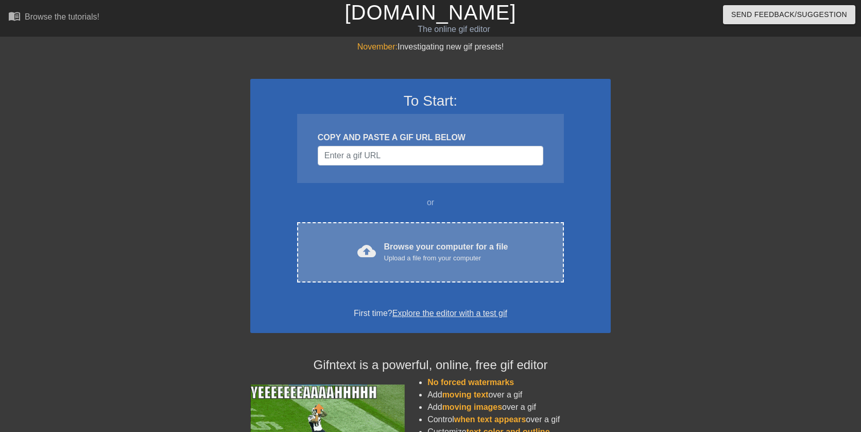
click at [389, 273] on div "cloud_upload Browse your computer for a file Upload a file from your computer C…" at bounding box center [430, 252] width 267 height 60
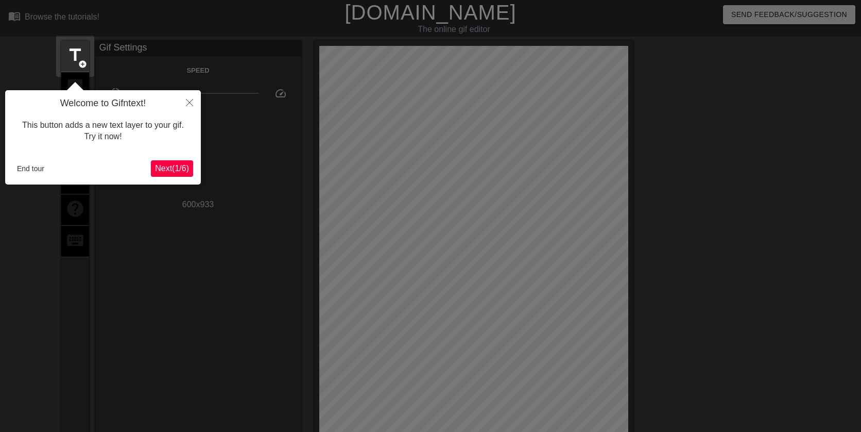
scroll to position [25, 0]
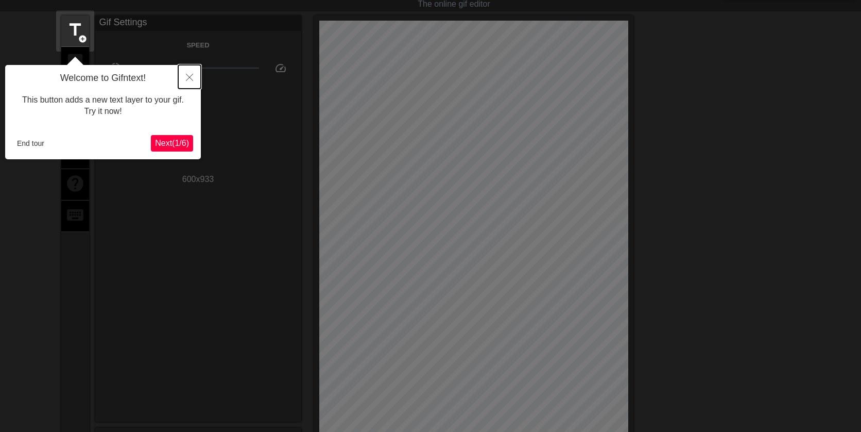
click at [193, 79] on button "Close" at bounding box center [189, 77] width 23 height 24
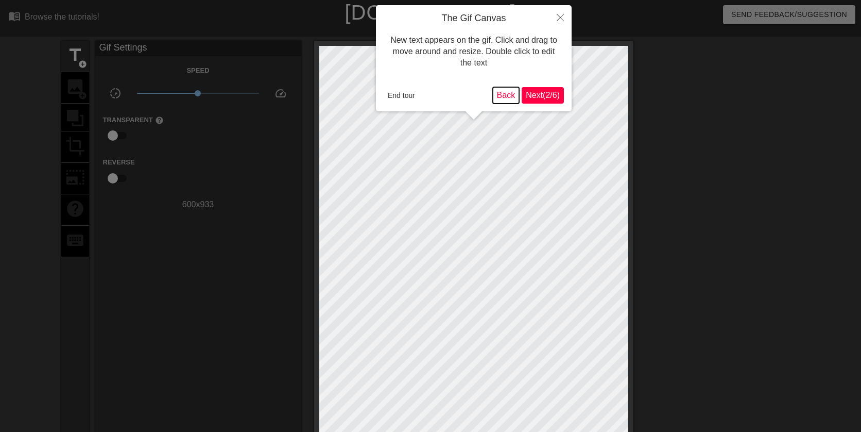
click at [507, 95] on button "Back" at bounding box center [506, 95] width 27 height 16
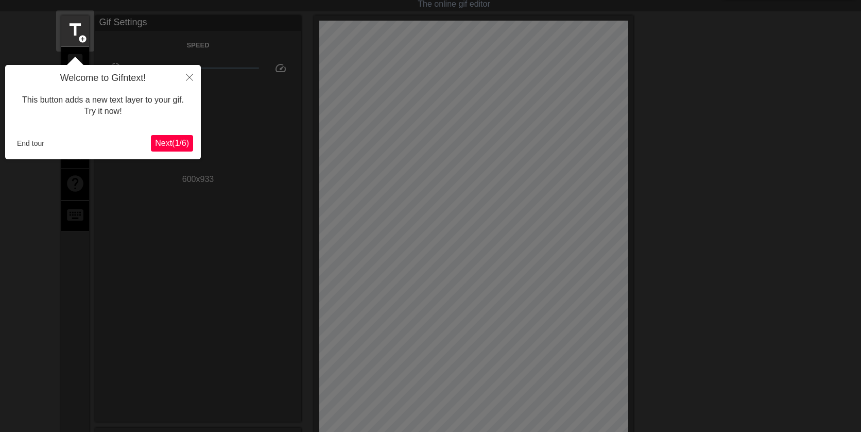
click at [165, 144] on span "Next ( 1 / 6 )" at bounding box center [172, 143] width 34 height 9
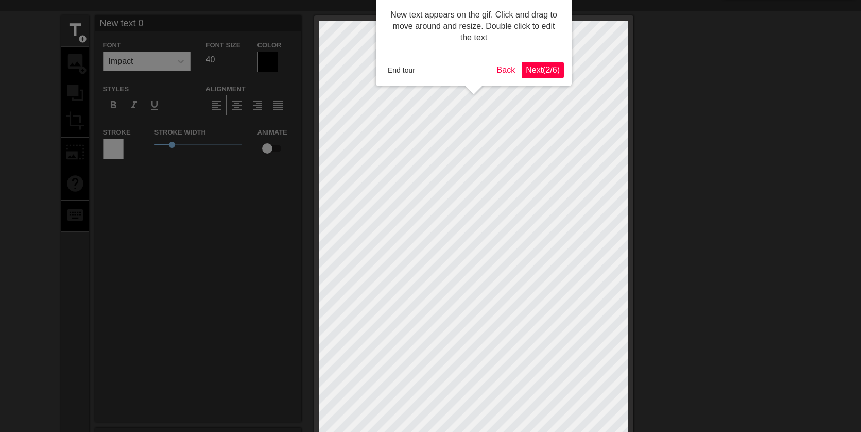
scroll to position [0, 0]
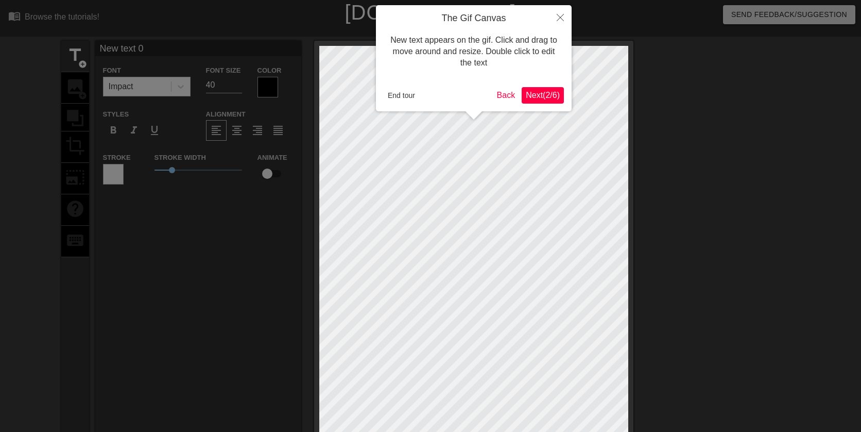
click at [536, 93] on span "Next ( 2 / 6 )" at bounding box center [543, 95] width 34 height 9
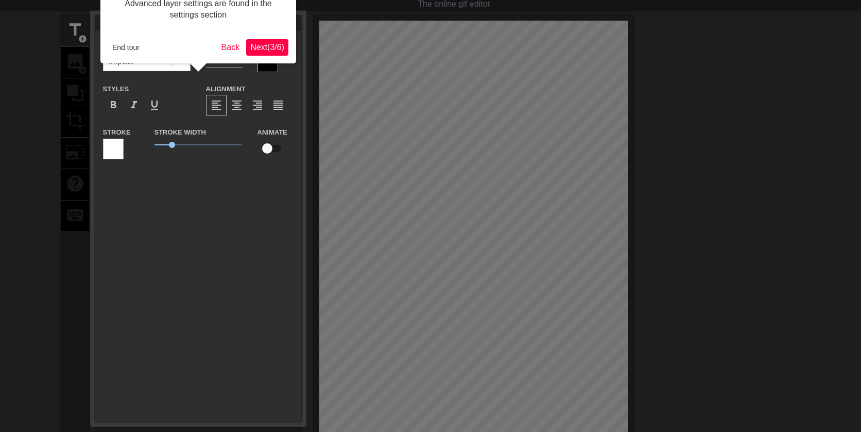
click at [273, 53] on button "Next ( 3 / 6 )" at bounding box center [267, 47] width 42 height 16
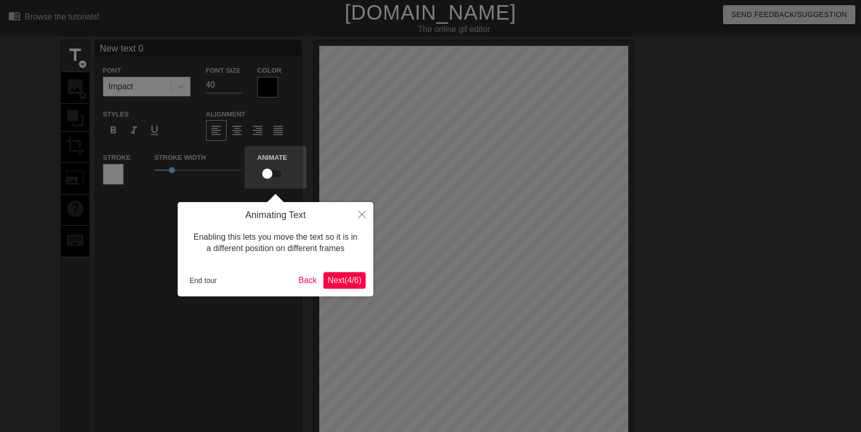
click at [343, 279] on span "Next ( 4 / 6 )" at bounding box center [345, 280] width 34 height 9
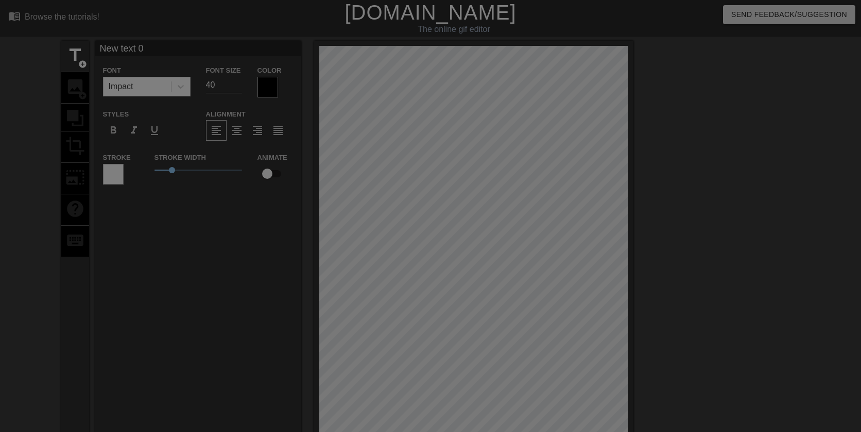
scroll to position [175, 0]
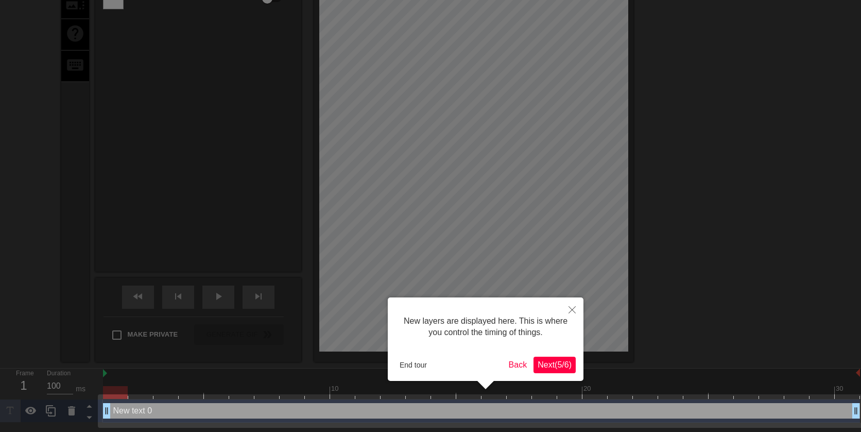
click at [559, 362] on span "Next ( 5 / 6 )" at bounding box center [555, 364] width 34 height 9
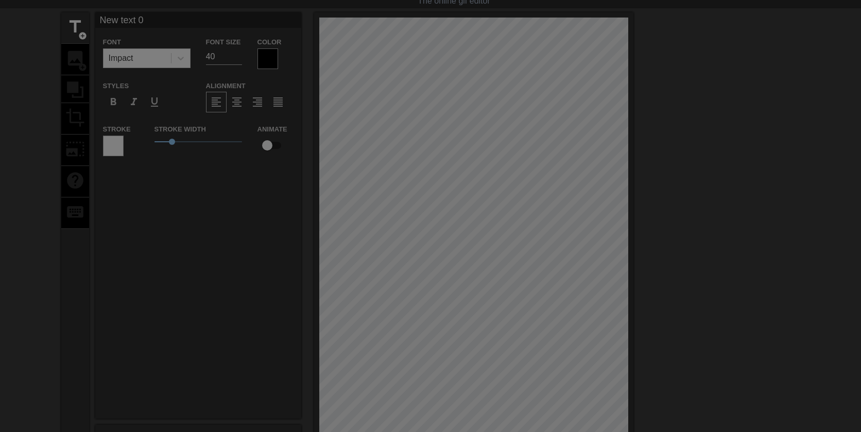
scroll to position [0, 0]
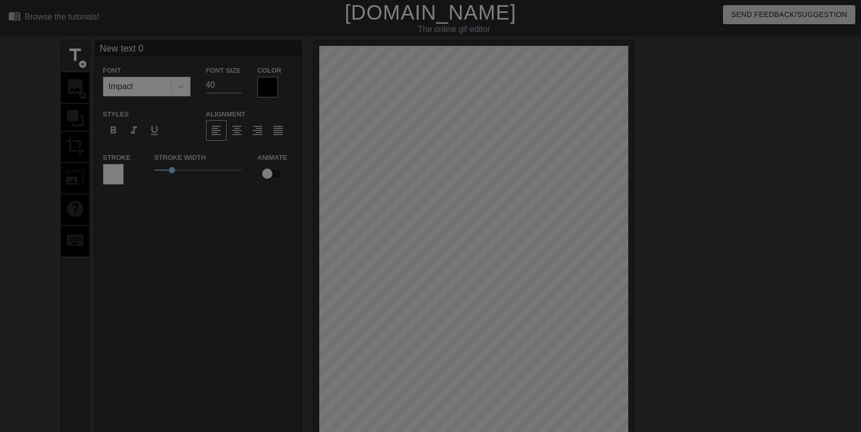
click at [210, 219] on div at bounding box center [430, 301] width 861 height 603
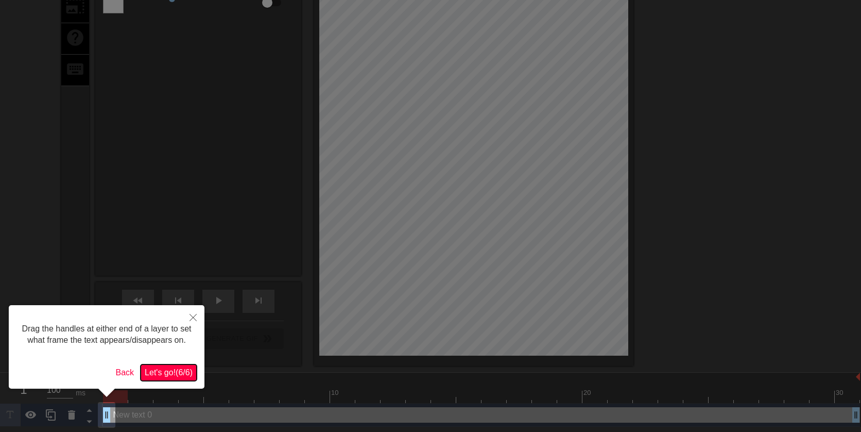
click at [176, 371] on span "Let's go! ( 6 / 6 )" at bounding box center [169, 372] width 48 height 9
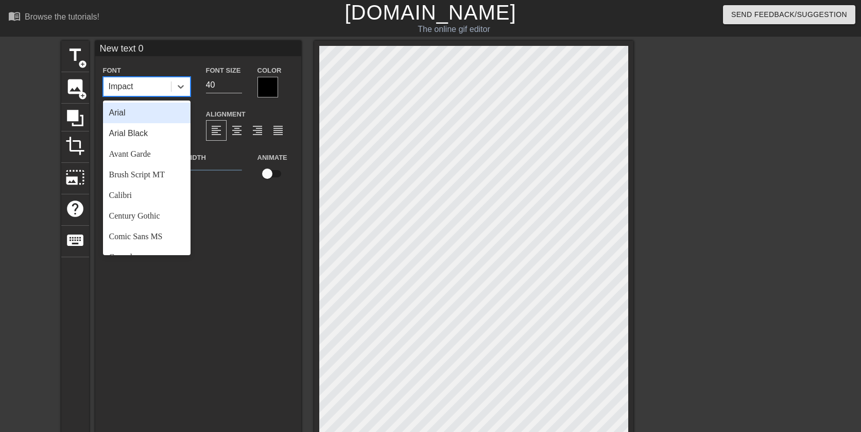
click at [146, 89] on div "Impact" at bounding box center [137, 86] width 67 height 19
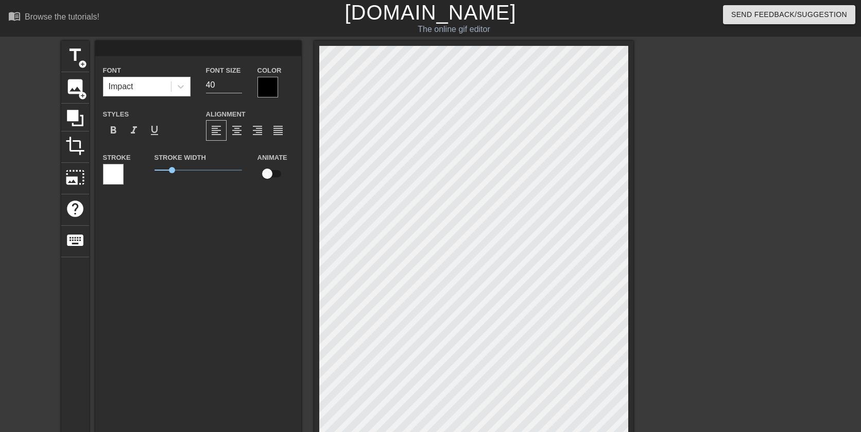
scroll to position [2, 2]
type input "S"
type textarea "S"
type input "SU"
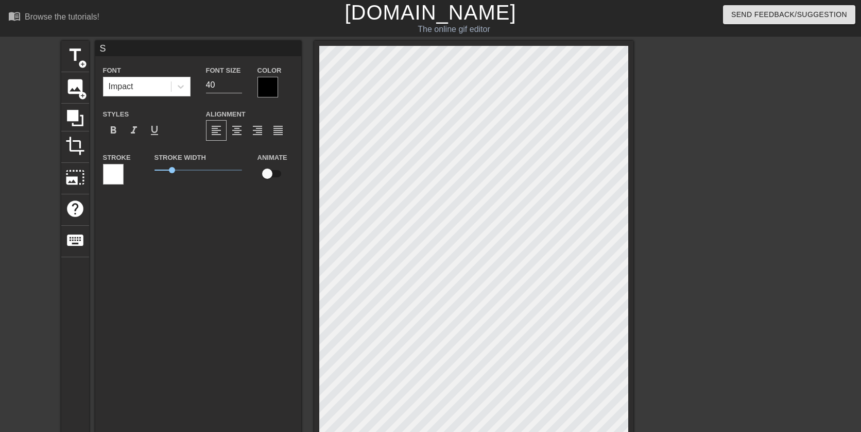
type textarea "SU"
type input "SUN"
type textarea "SUN"
type input "S UN"
type textarea "S UN"
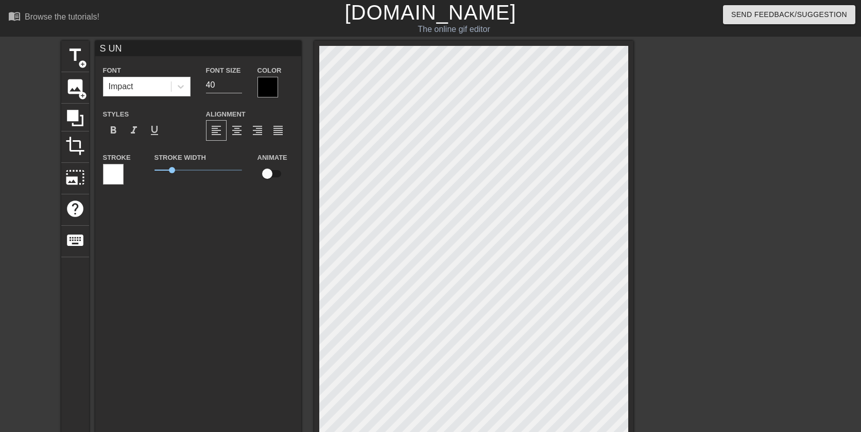
type input "S U N"
type textarea "S U N"
drag, startPoint x: 188, startPoint y: 82, endPoint x: 178, endPoint y: 82, distance: 9.8
click at [188, 82] on div at bounding box center [181, 86] width 19 height 19
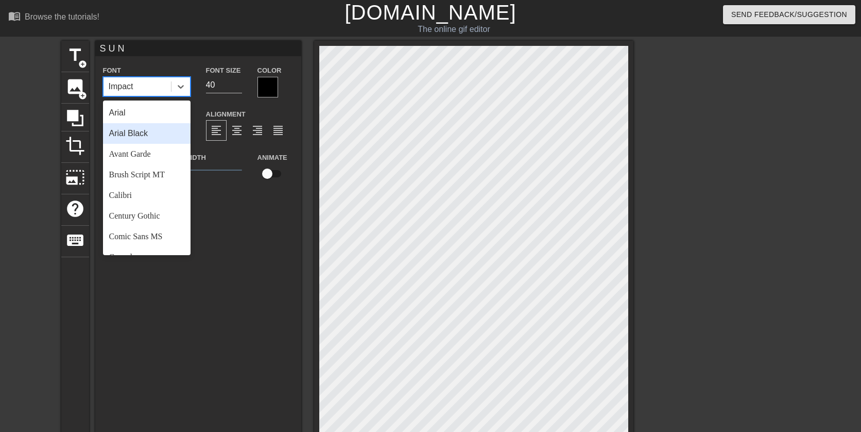
click at [153, 130] on div "Arial Black" at bounding box center [147, 133] width 88 height 21
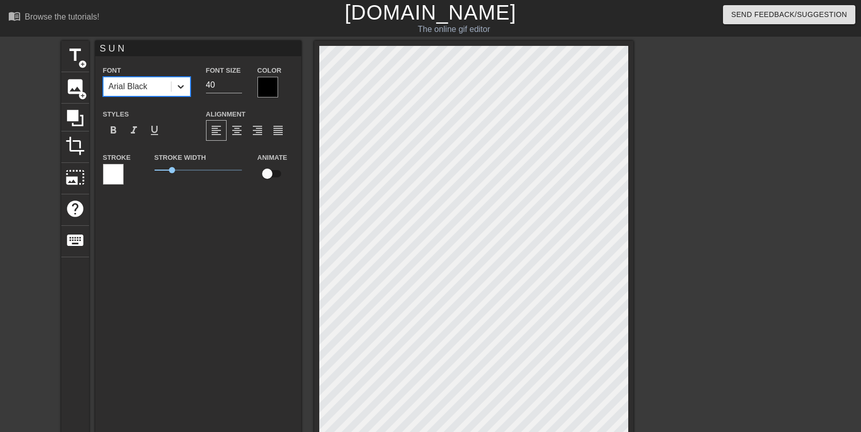
click at [184, 89] on icon at bounding box center [181, 86] width 10 height 10
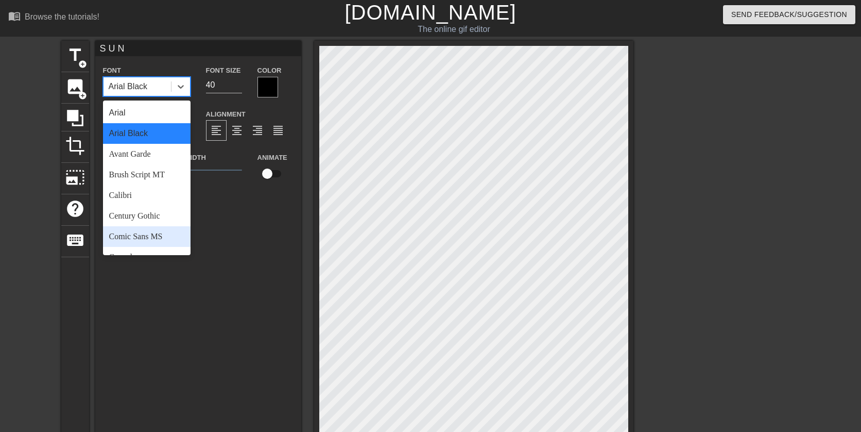
click at [145, 238] on div "Comic Sans MS" at bounding box center [147, 236] width 88 height 21
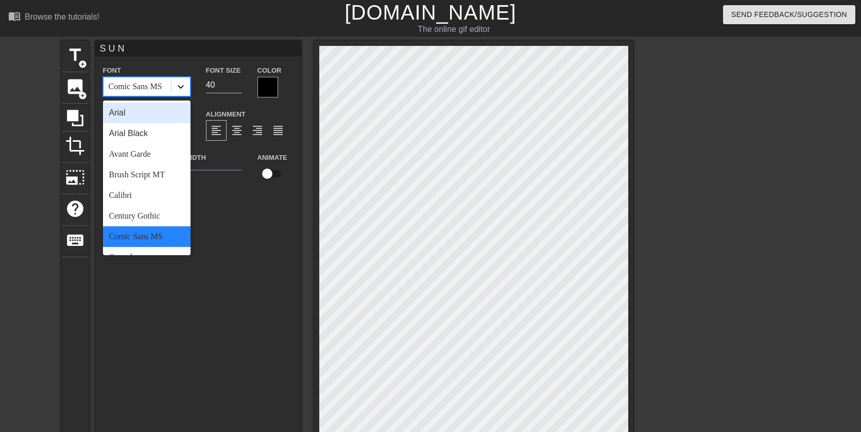
click at [183, 85] on icon at bounding box center [181, 87] width 6 height 4
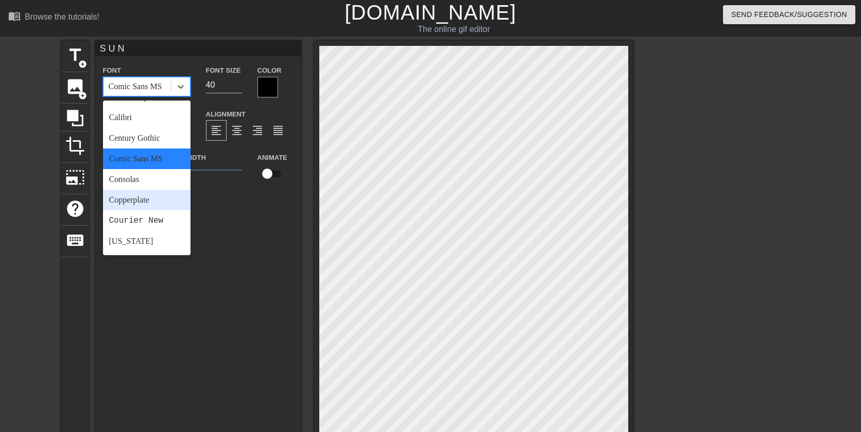
scroll to position [103, 0]
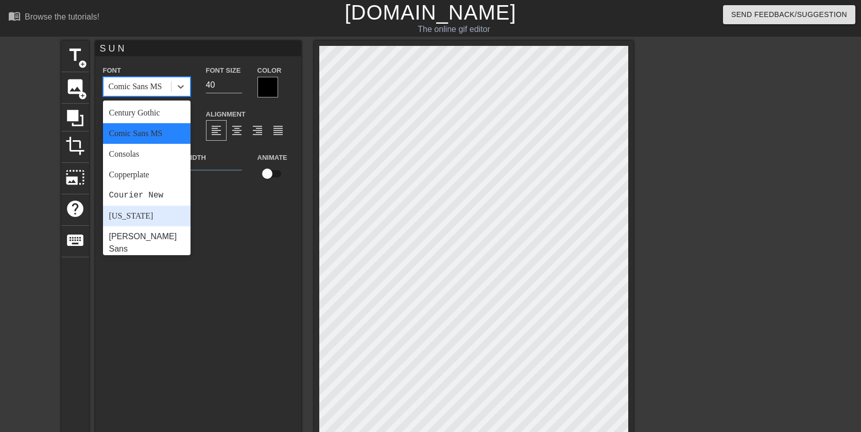
click at [131, 217] on div "[US_STATE]" at bounding box center [147, 216] width 88 height 21
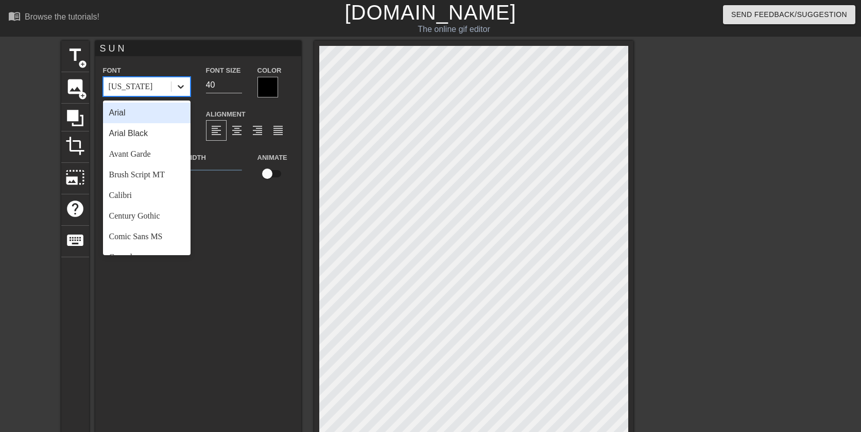
click at [179, 89] on icon at bounding box center [181, 86] width 10 height 10
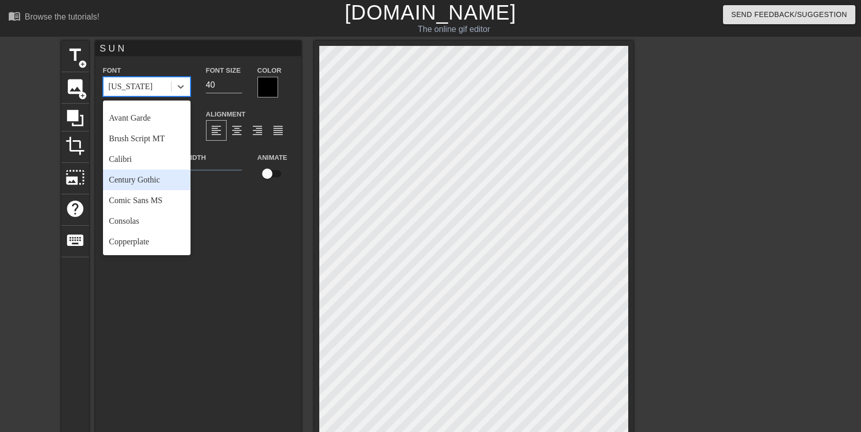
scroll to position [52, 0]
click at [145, 190] on div "Comic Sans MS" at bounding box center [147, 185] width 88 height 21
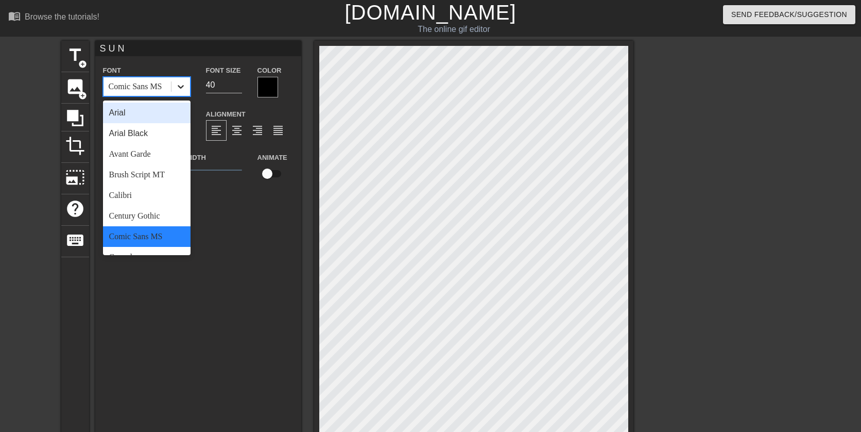
click at [183, 84] on icon at bounding box center [181, 86] width 10 height 10
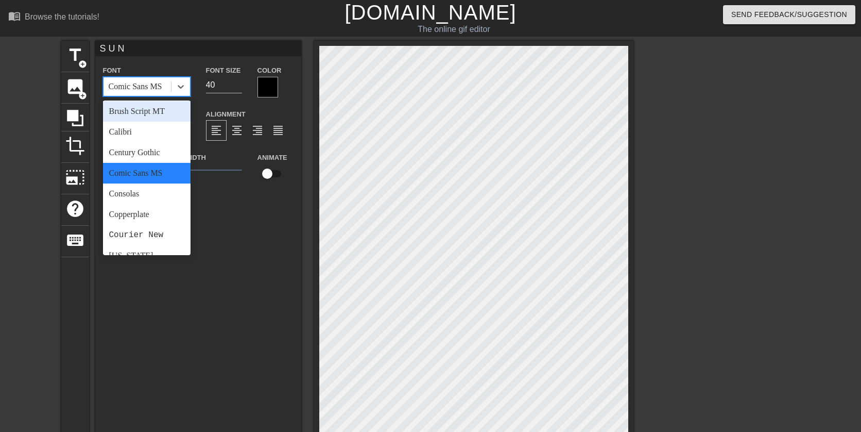
scroll to position [155, 0]
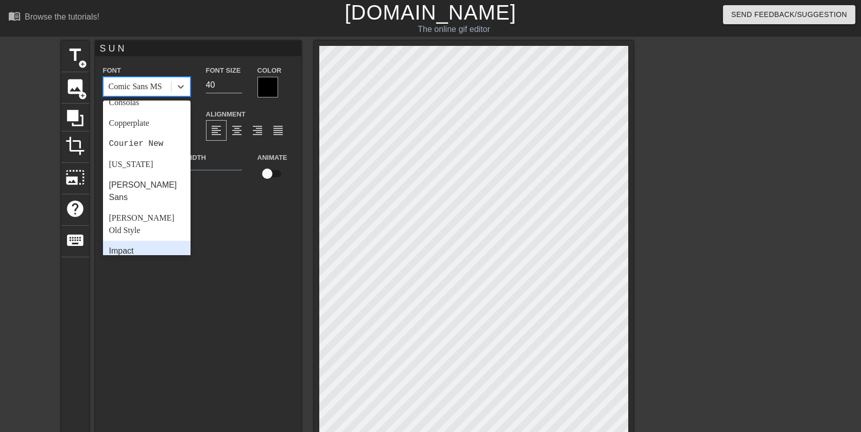
click at [129, 241] on div "Impact" at bounding box center [147, 251] width 88 height 21
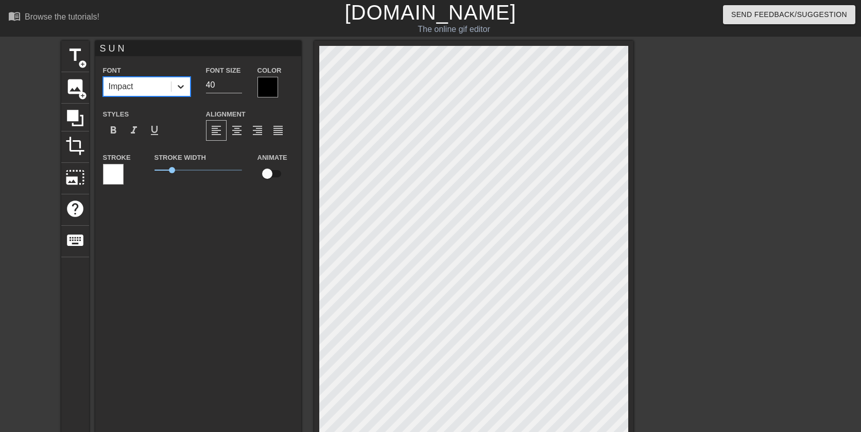
click at [172, 88] on div at bounding box center [181, 86] width 19 height 19
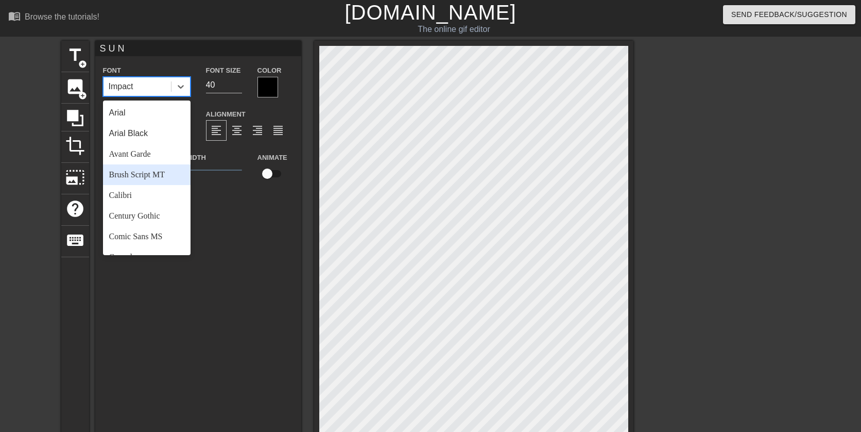
click at [154, 174] on div "Brush Script MT" at bounding box center [147, 174] width 88 height 21
click at [183, 91] on icon at bounding box center [181, 86] width 10 height 10
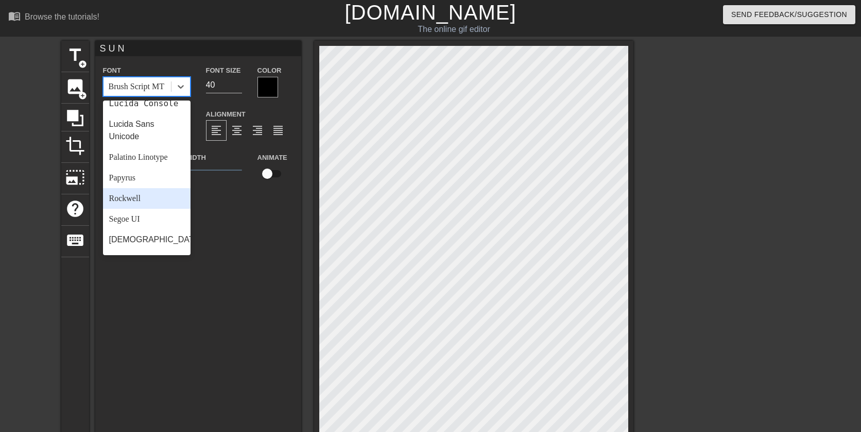
scroll to position [317, 0]
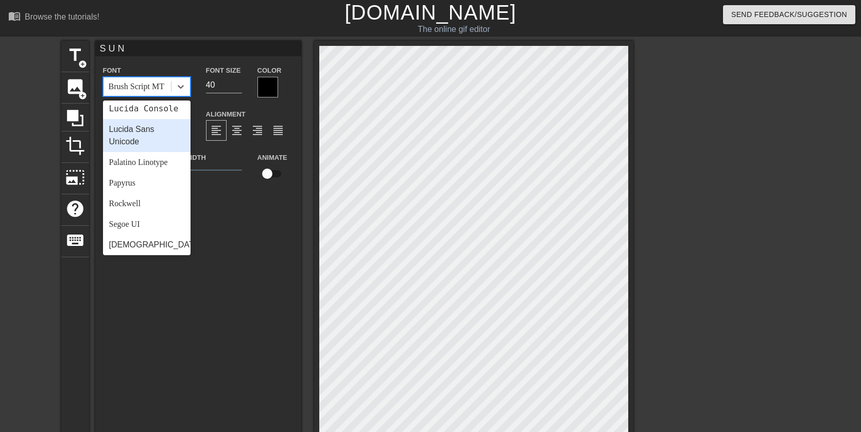
click at [138, 127] on div "Lucida Sans Unicode" at bounding box center [147, 135] width 88 height 33
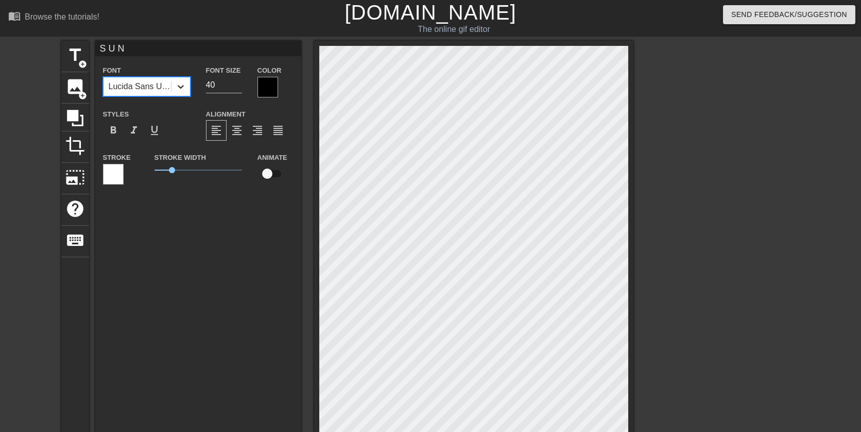
click at [179, 87] on icon at bounding box center [181, 87] width 6 height 4
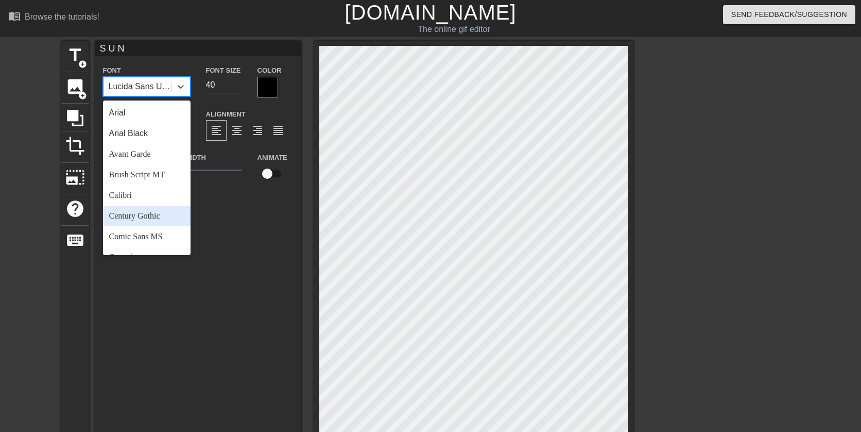
click at [158, 237] on div "Comic Sans MS" at bounding box center [147, 236] width 88 height 21
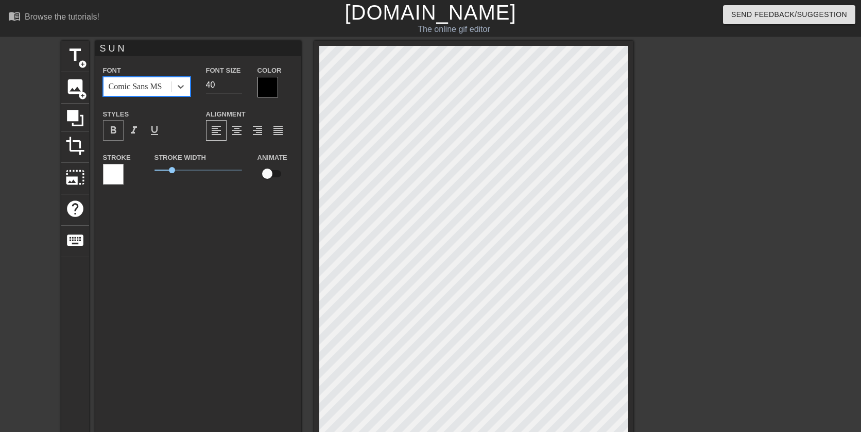
click at [115, 128] on span "format_bold" at bounding box center [113, 130] width 12 height 12
click at [182, 87] on icon at bounding box center [181, 87] width 6 height 4
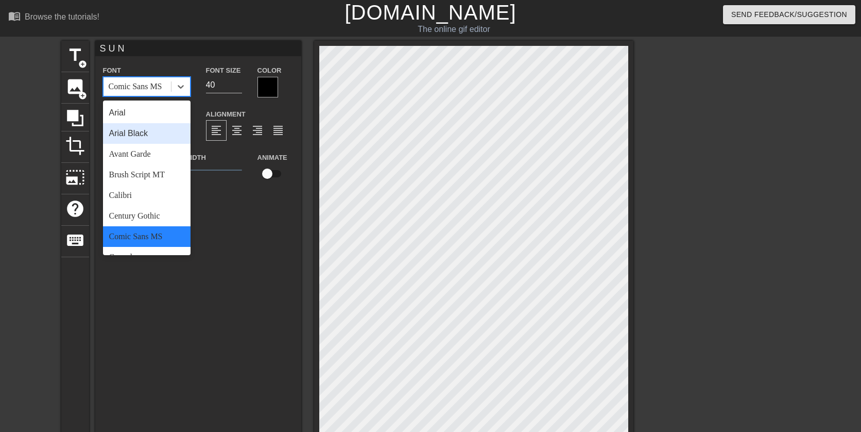
click at [149, 138] on div "Arial Black" at bounding box center [147, 133] width 88 height 21
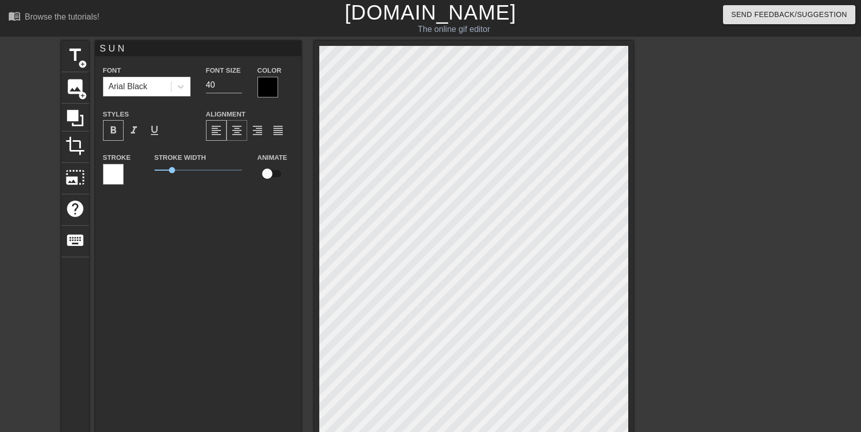
click at [231, 134] on span "format_align_center" at bounding box center [237, 130] width 12 height 12
type input "S U"
type textarea "S U"
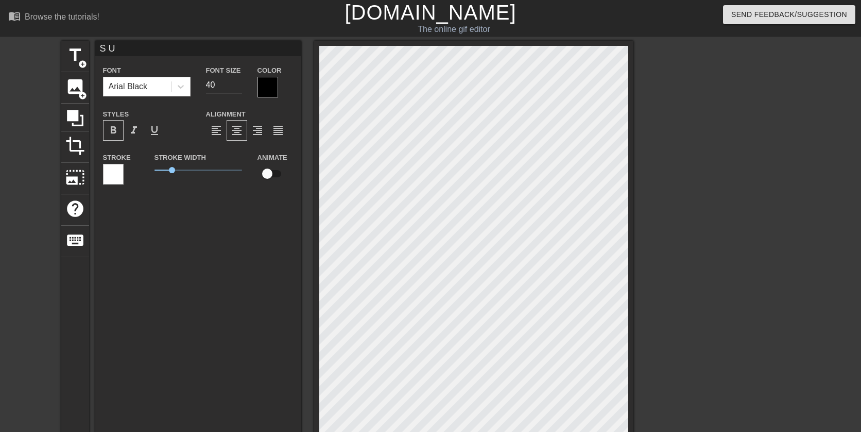
type input "SU"
type textarea "SU"
type input "SUN"
type textarea "SUN"
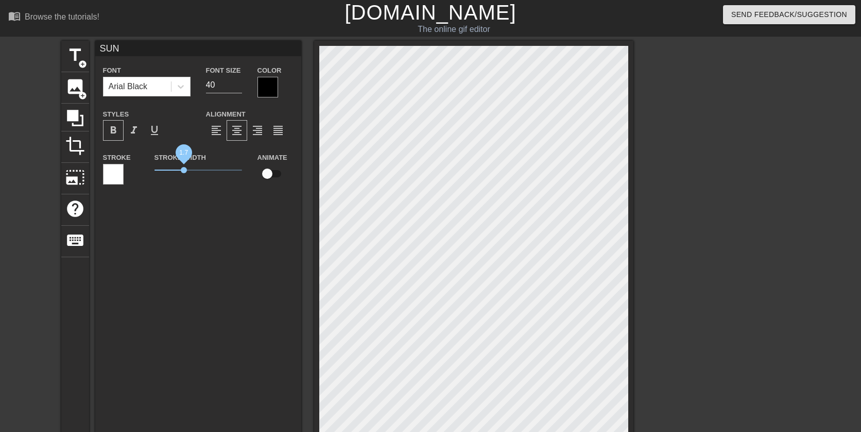
drag, startPoint x: 175, startPoint y: 167, endPoint x: 184, endPoint y: 175, distance: 11.7
click at [184, 175] on span "1.7" at bounding box center [199, 170] width 88 height 12
click at [272, 175] on input "checkbox" at bounding box center [267, 174] width 59 height 20
click at [272, 175] on input "checkbox" at bounding box center [277, 174] width 59 height 20
checkbox input "false"
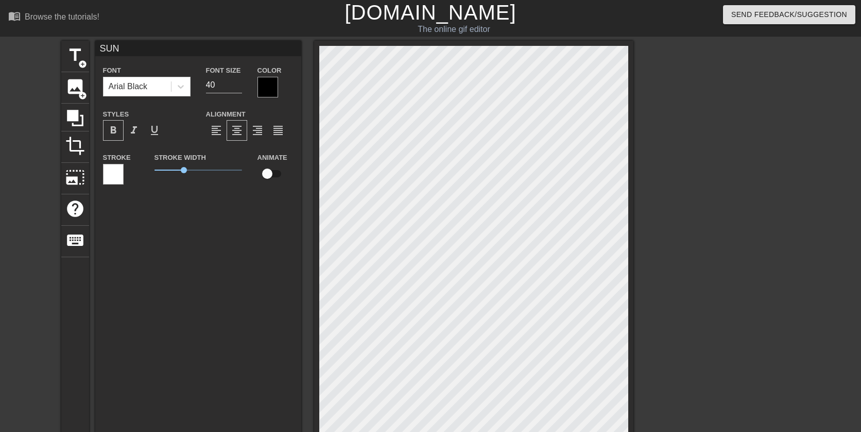
click at [267, 90] on div at bounding box center [268, 87] width 21 height 21
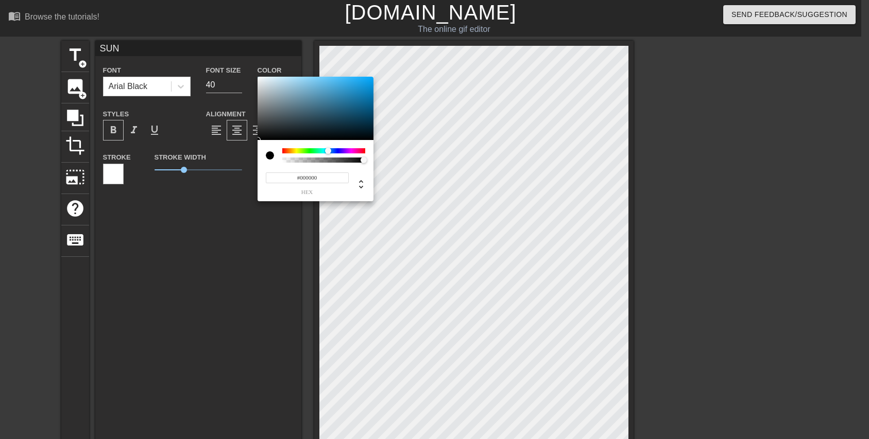
drag, startPoint x: 282, startPoint y: 150, endPoint x: 328, endPoint y: 153, distance: 46.5
click at [328, 153] on div at bounding box center [328, 151] width 6 height 6
click at [330, 82] on div at bounding box center [316, 109] width 116 height 64
click at [334, 98] on div at bounding box center [316, 109] width 116 height 64
click at [330, 105] on div at bounding box center [316, 109] width 116 height 64
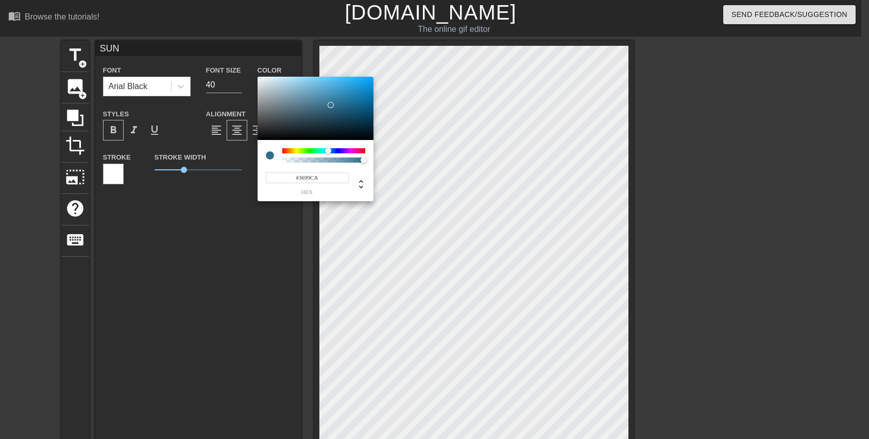
click at [343, 90] on div at bounding box center [316, 109] width 116 height 64
click at [350, 90] on div at bounding box center [316, 109] width 116 height 64
click at [358, 89] on div at bounding box center [316, 109] width 116 height 64
click at [327, 148] on div at bounding box center [327, 151] width 6 height 6
click at [353, 102] on div at bounding box center [316, 109] width 116 height 64
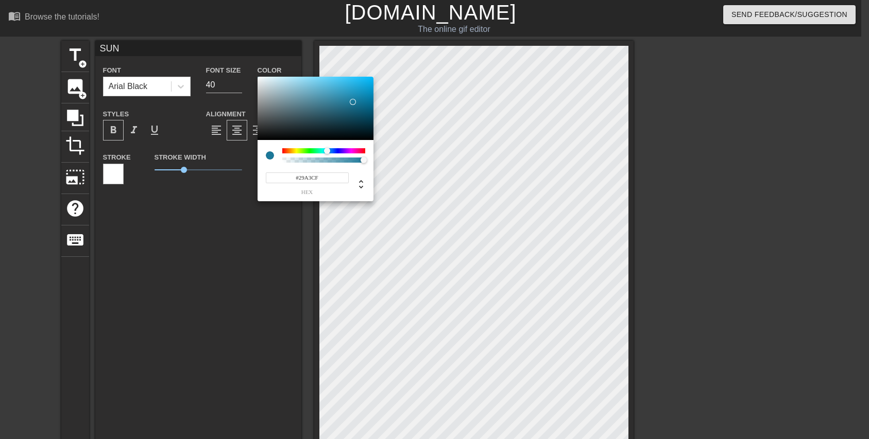
click at [350, 89] on div at bounding box center [316, 109] width 116 height 64
type input "41"
type input "1"
drag, startPoint x: 362, startPoint y: 161, endPoint x: 373, endPoint y: 160, distance: 11.3
click at [373, 160] on div "41 r 163 g 207 b 1 a" at bounding box center [434, 219] width 869 height 439
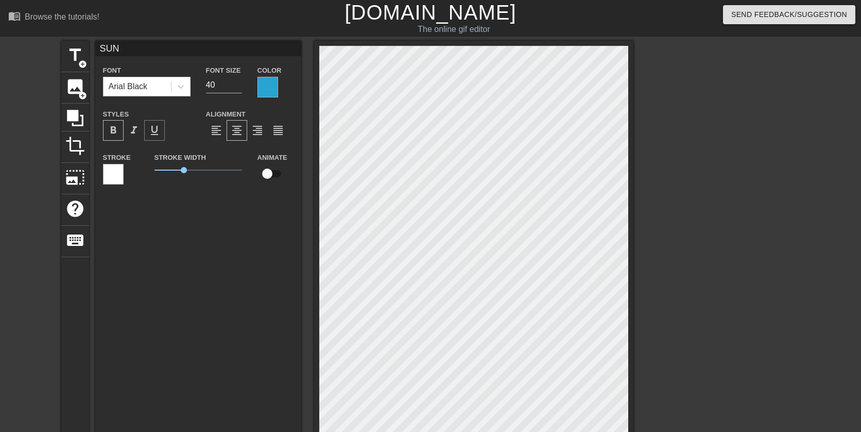
click at [157, 130] on span "format_underline" at bounding box center [154, 130] width 12 height 12
click at [150, 130] on span "format_underline" at bounding box center [154, 130] width 12 height 12
click at [134, 128] on span "format_italic" at bounding box center [134, 130] width 12 height 12
click at [176, 260] on div "SUN Font Arial Black Font Size 40 Color Styles format_bold format_italic format…" at bounding box center [198, 244] width 206 height 406
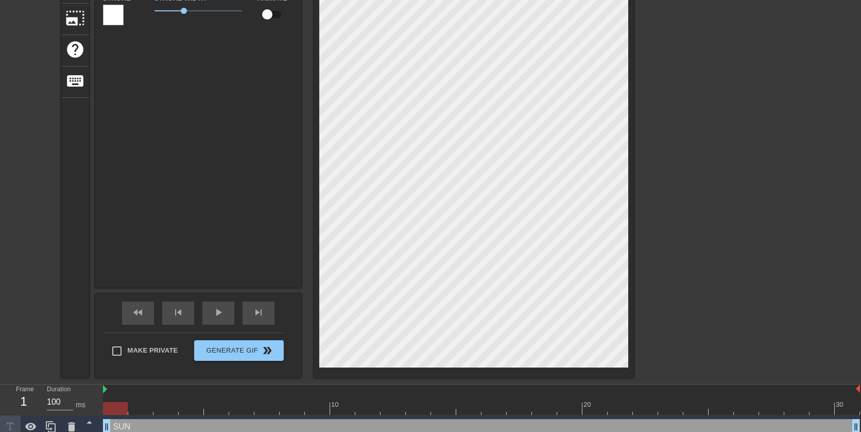
scroll to position [168, 0]
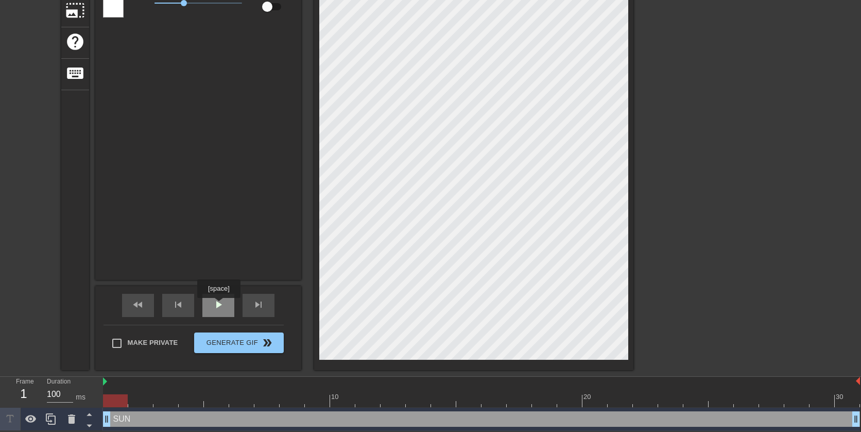
click at [218, 305] on span "play_arrow" at bounding box center [218, 304] width 12 height 12
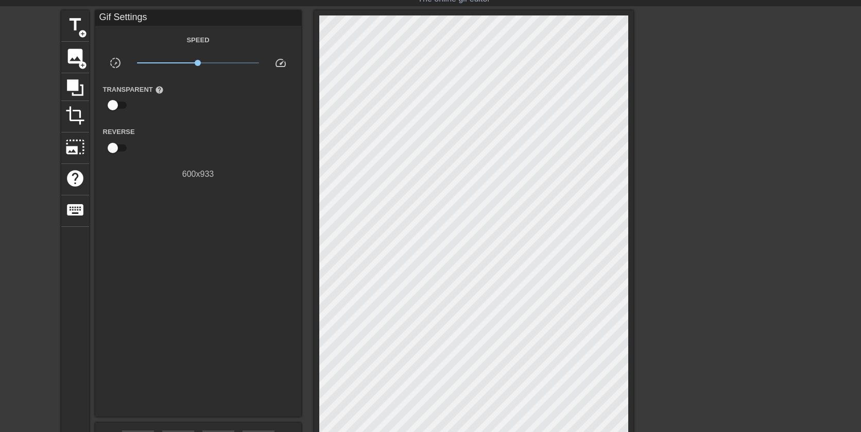
scroll to position [13, 0]
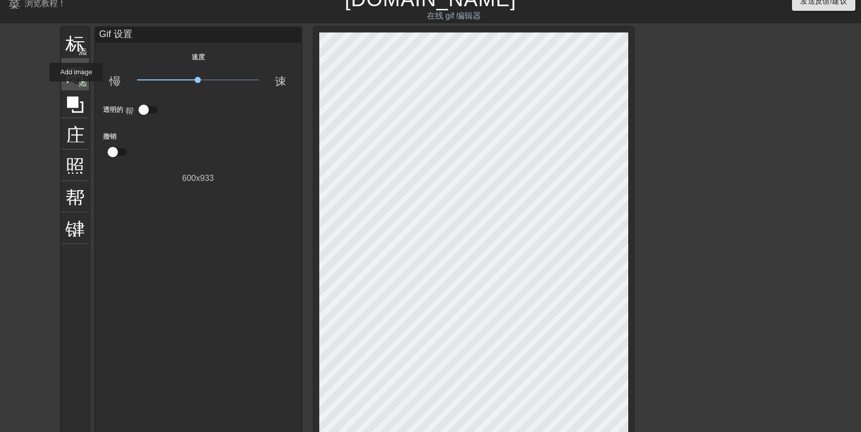
click at [76, 89] on div "图像 添加圆圈" at bounding box center [75, 74] width 28 height 31
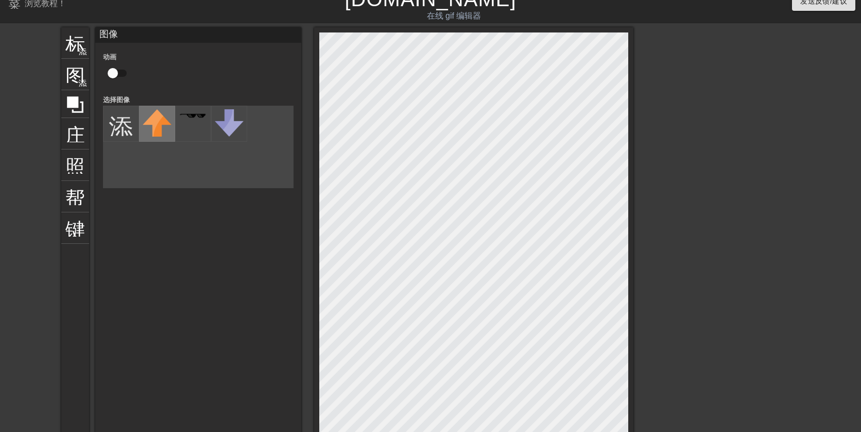
click at [160, 128] on img at bounding box center [157, 122] width 29 height 27
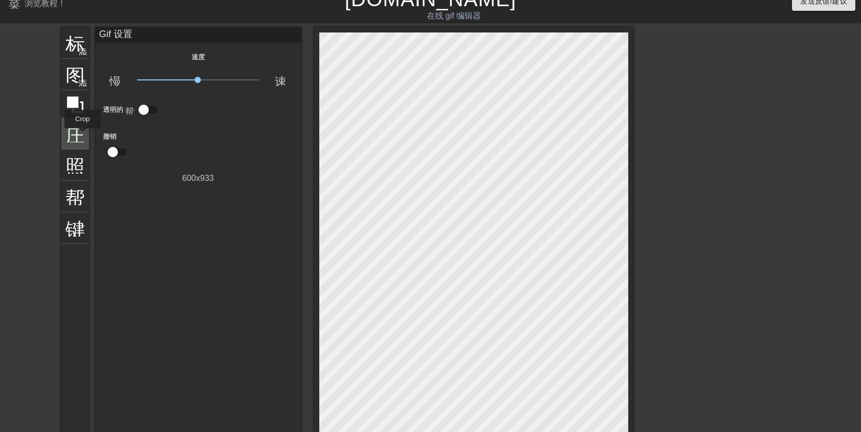
click at [82, 135] on font "庄稼" at bounding box center [84, 133] width 39 height 20
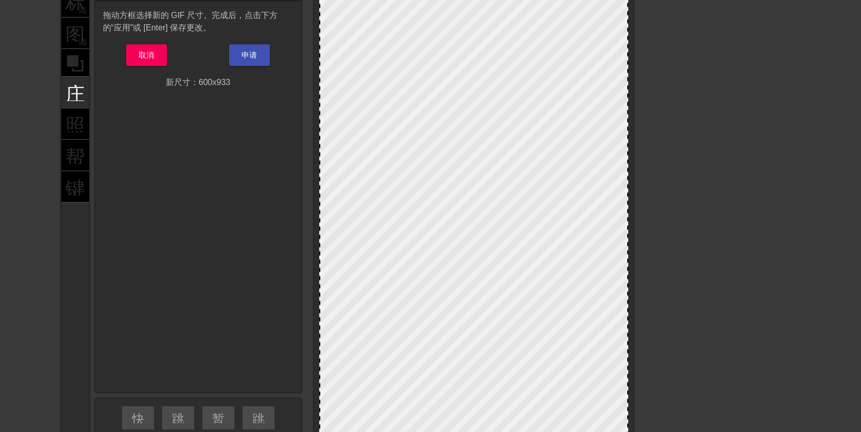
scroll to position [0, 0]
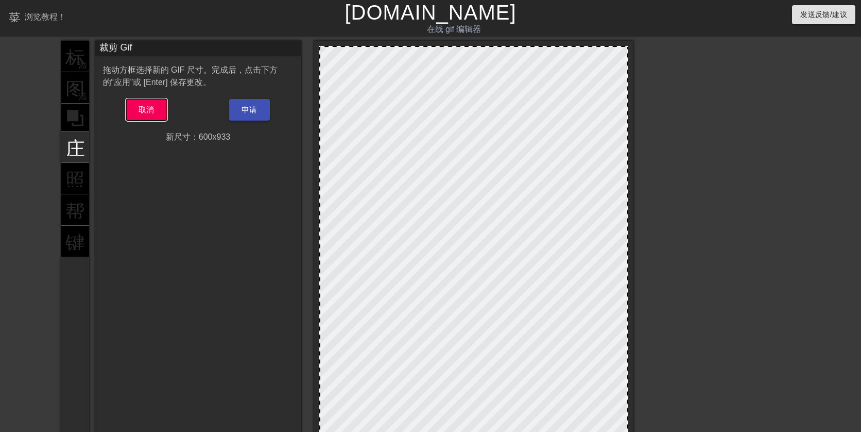
click at [147, 111] on font "取消" at bounding box center [147, 109] width 16 height 9
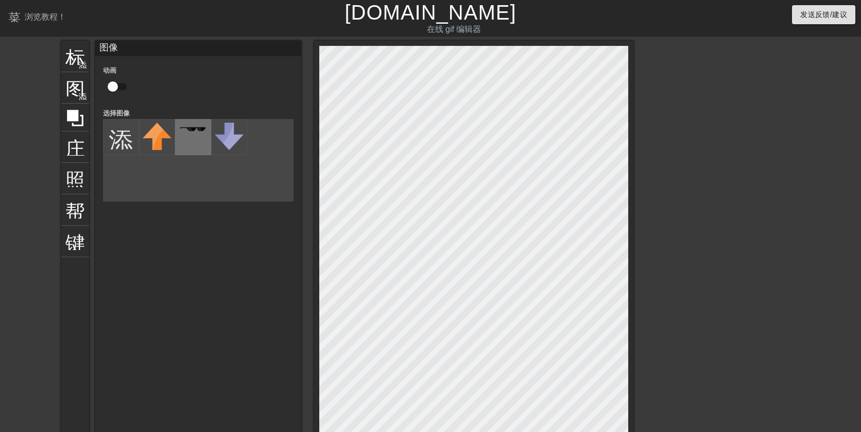
click at [192, 138] on div at bounding box center [193, 137] width 36 height 36
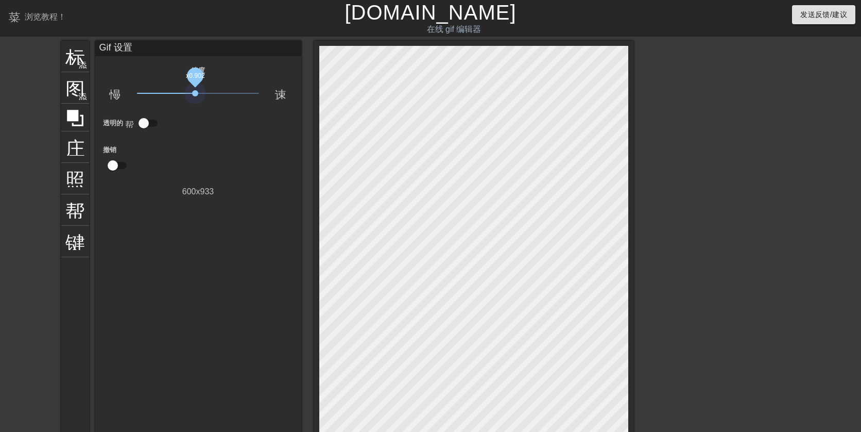
click at [195, 96] on span "x0.902" at bounding box center [198, 93] width 122 height 12
click at [78, 63] on font "添加圆圈" at bounding box center [95, 64] width 35 height 9
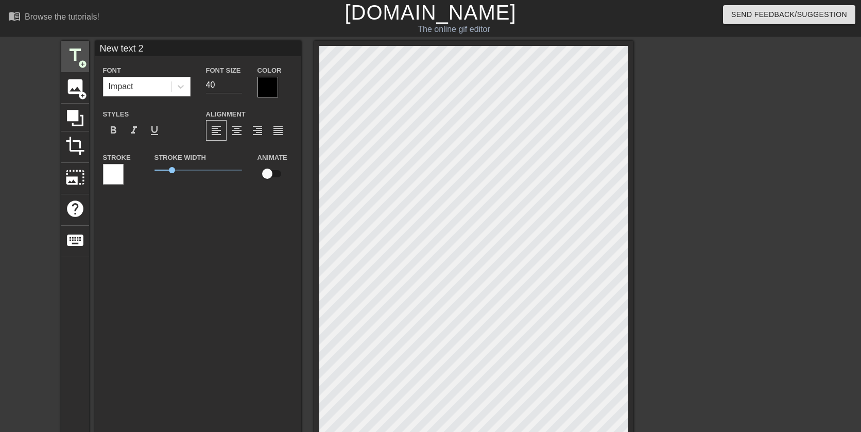
click at [198, 199] on div "New text 2 Font Impact Font Size 40 Color Styles format_bold format_italic form…" at bounding box center [198, 244] width 206 height 406
click at [246, 80] on div "Font Size 40" at bounding box center [224, 80] width 52 height 33
click at [239, 80] on input "41" at bounding box center [224, 85] width 36 height 16
click at [238, 80] on input "42" at bounding box center [224, 85] width 36 height 16
click at [238, 80] on input "43" at bounding box center [224, 85] width 36 height 16
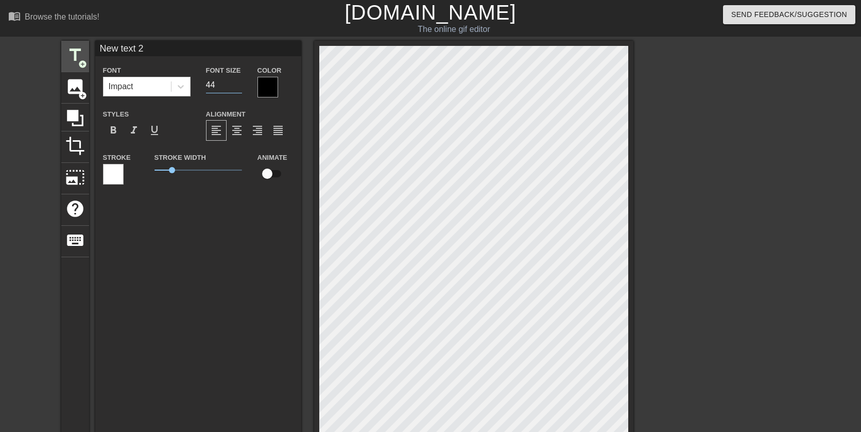
click at [238, 80] on input "44" at bounding box center [224, 85] width 36 height 16
type input "45"
click at [238, 80] on input "45" at bounding box center [224, 85] width 36 height 16
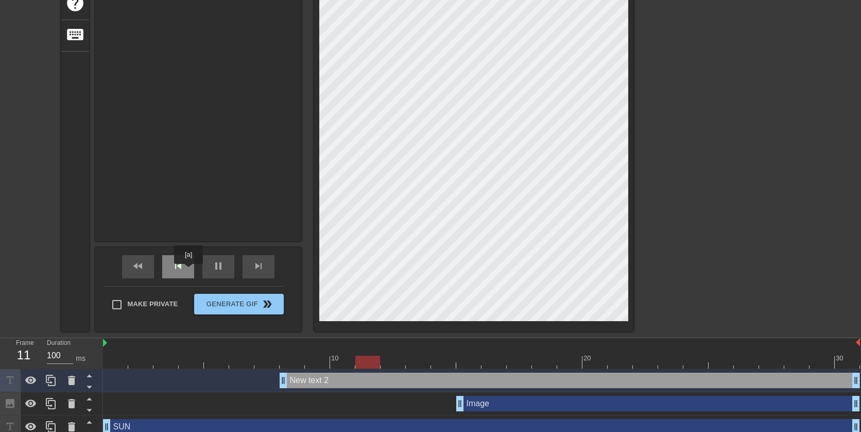
scroll to position [214, 0]
